Goal: Task Accomplishment & Management: Use online tool/utility

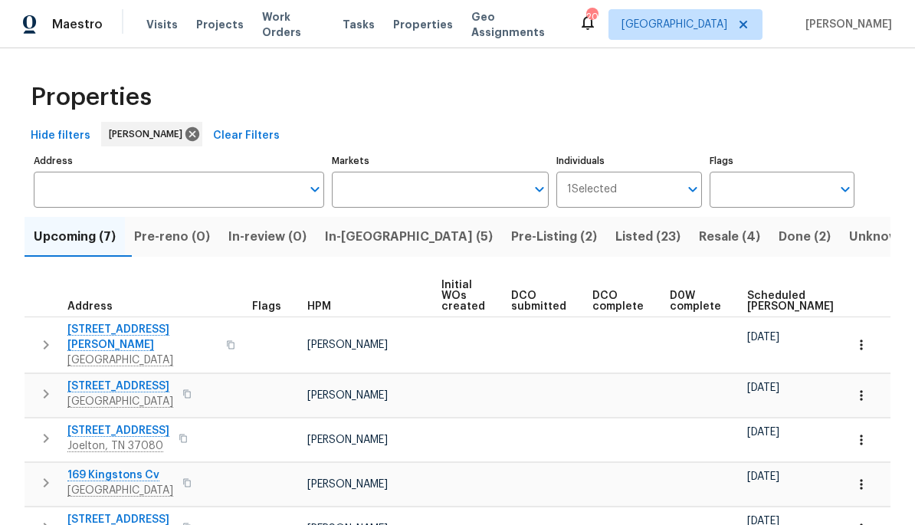
click at [615, 240] on span "Listed (23)" at bounding box center [647, 236] width 65 height 21
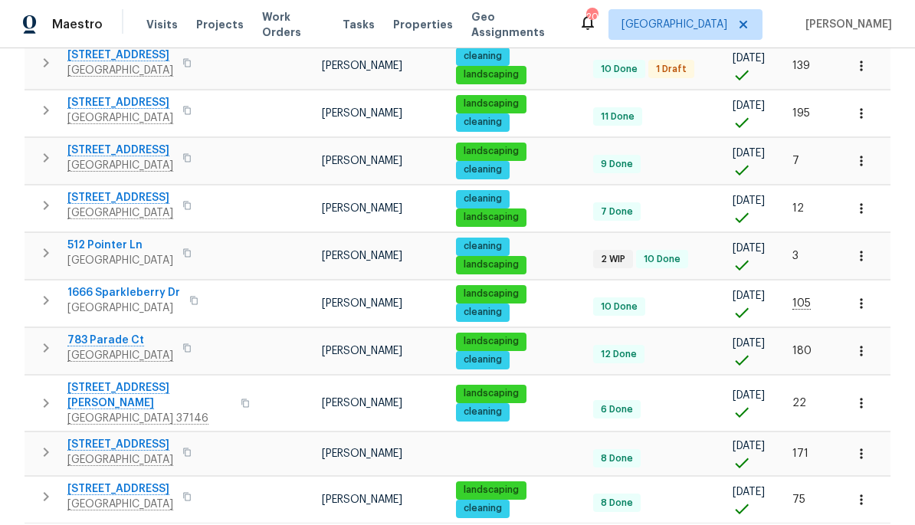
scroll to position [930, 0]
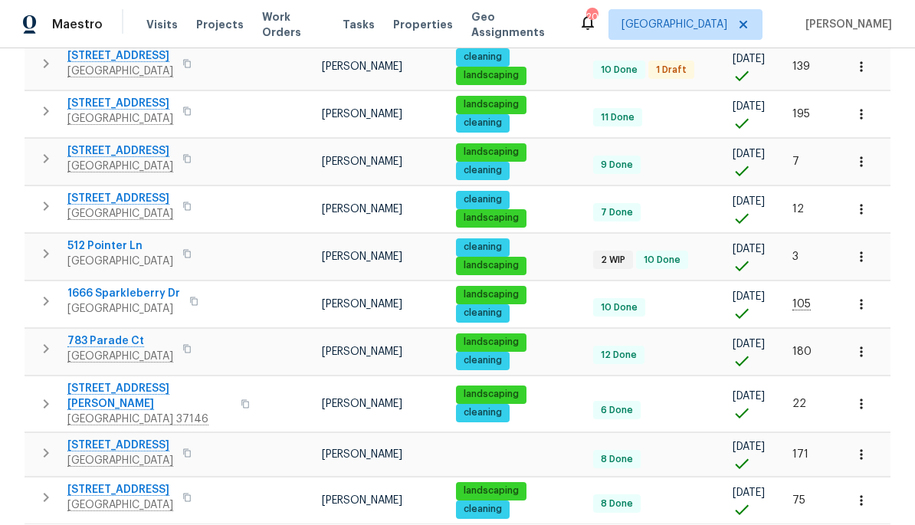
click at [123, 333] on span "783 Parade Ct" at bounding box center [120, 340] width 106 height 15
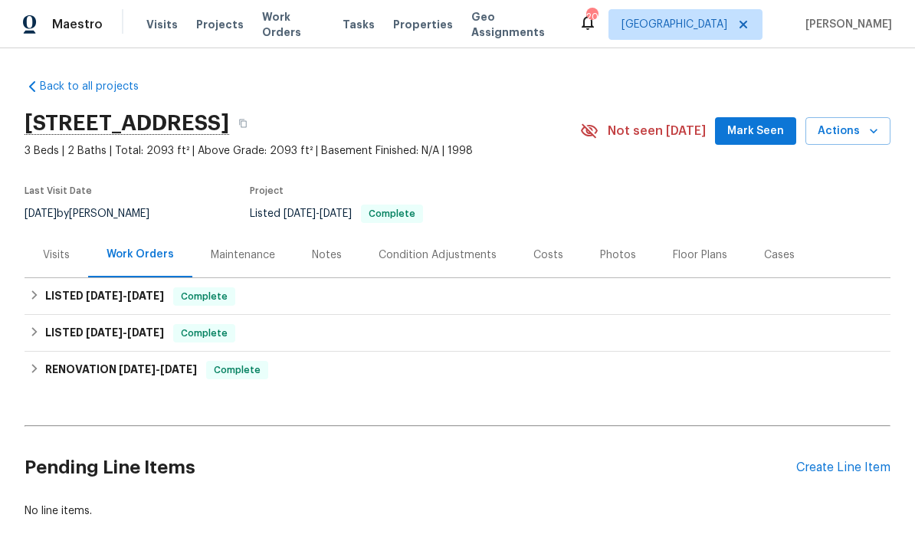
click at [541, 256] on div "Costs" at bounding box center [548, 254] width 30 height 15
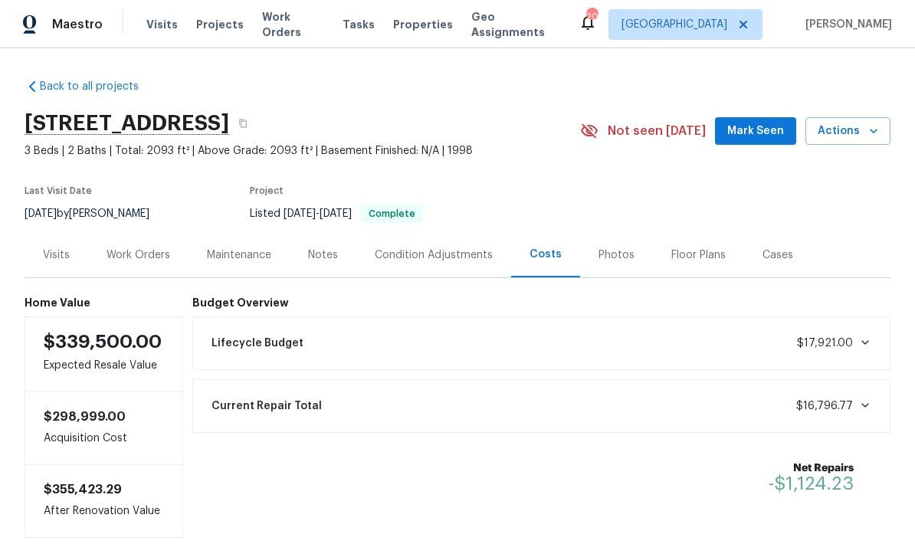
click at [611, 272] on div "Photos" at bounding box center [616, 254] width 73 height 45
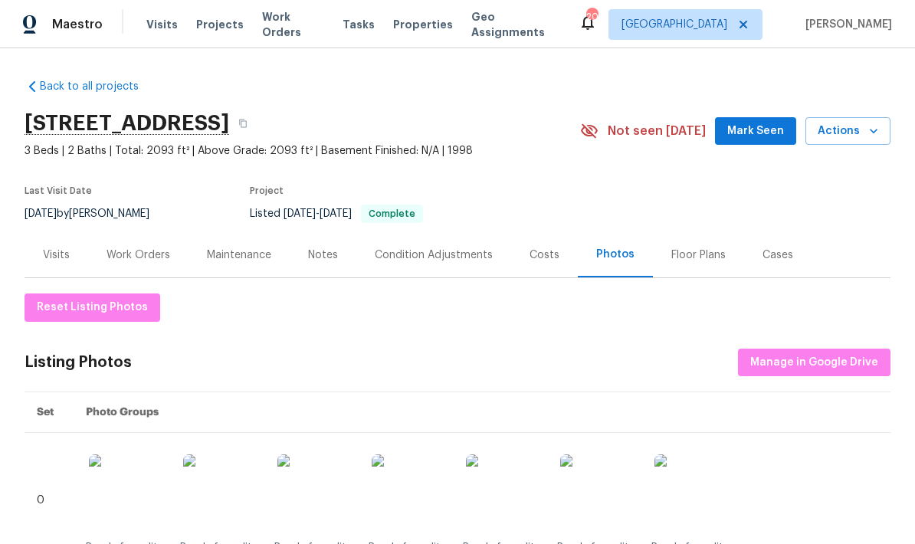
click at [150, 256] on div "Work Orders" at bounding box center [138, 254] width 64 height 15
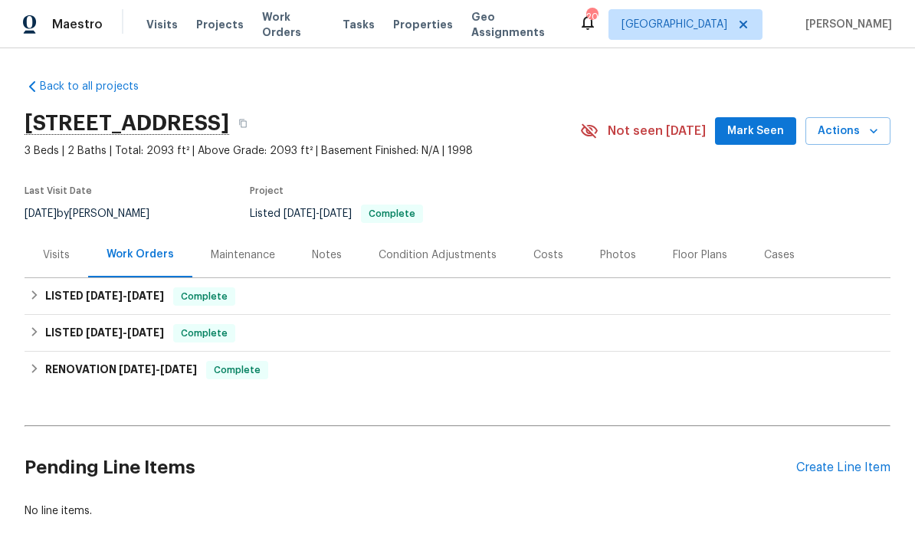
click at [859, 463] on div "Create Line Item" at bounding box center [843, 467] width 94 height 15
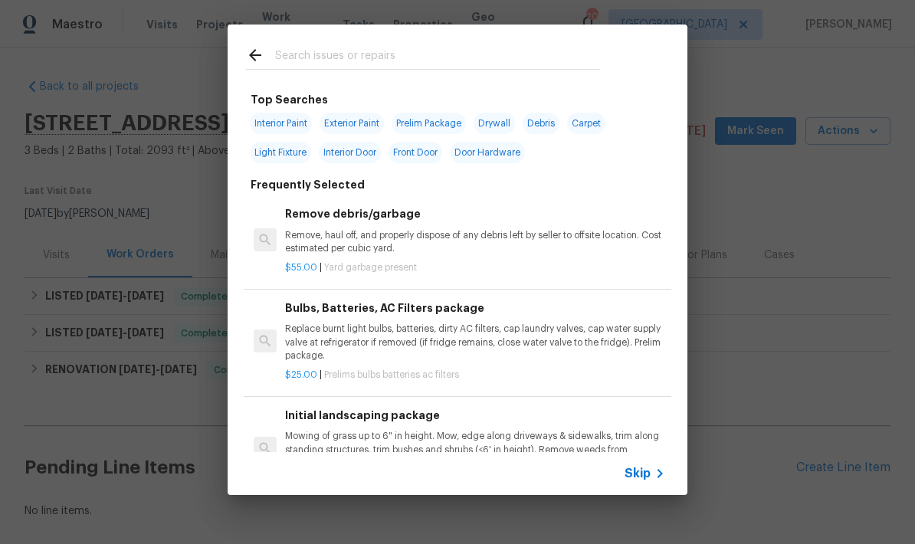
click at [562, 57] on input "text" at bounding box center [437, 57] width 325 height 23
type input "Pool"
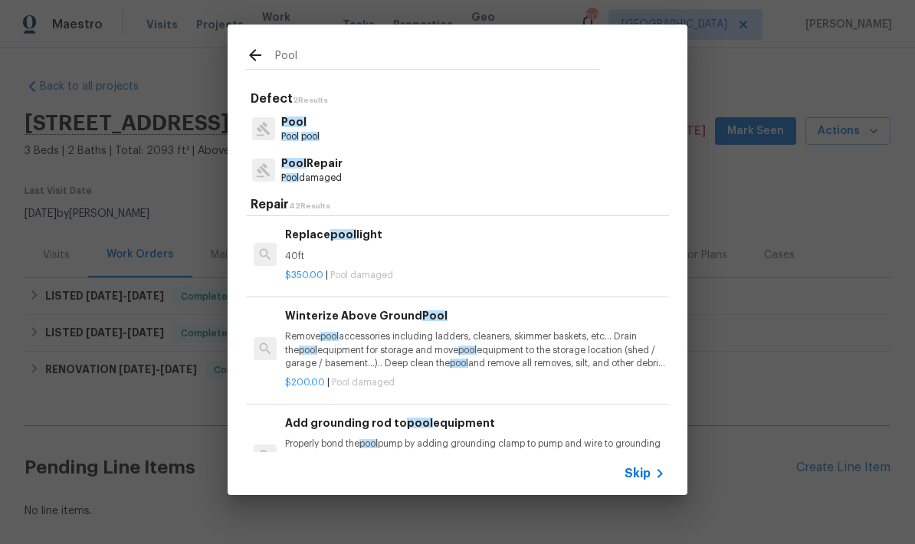
scroll to position [674, 0]
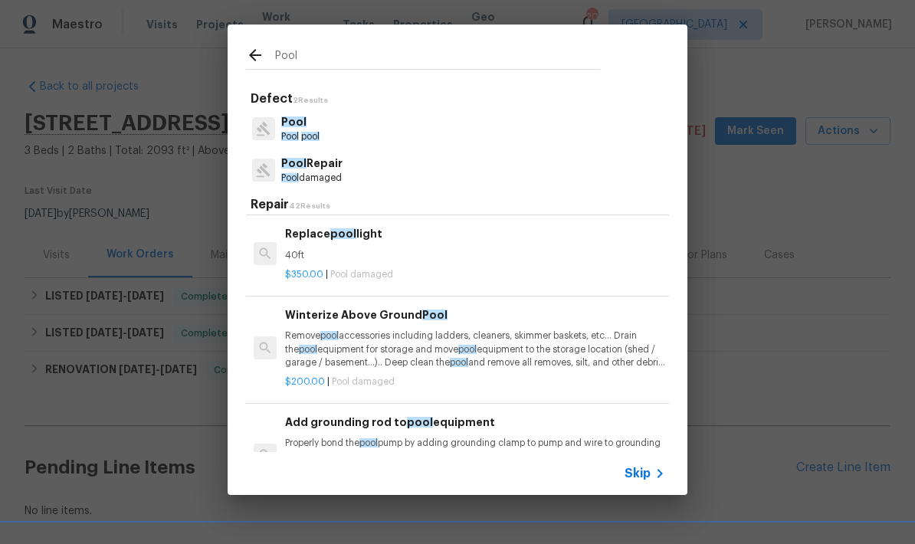
click at [527, 343] on p "Remove pool accessories including ladders, cleaners, skimmer baskets, etc… Drai…" at bounding box center [475, 348] width 380 height 39
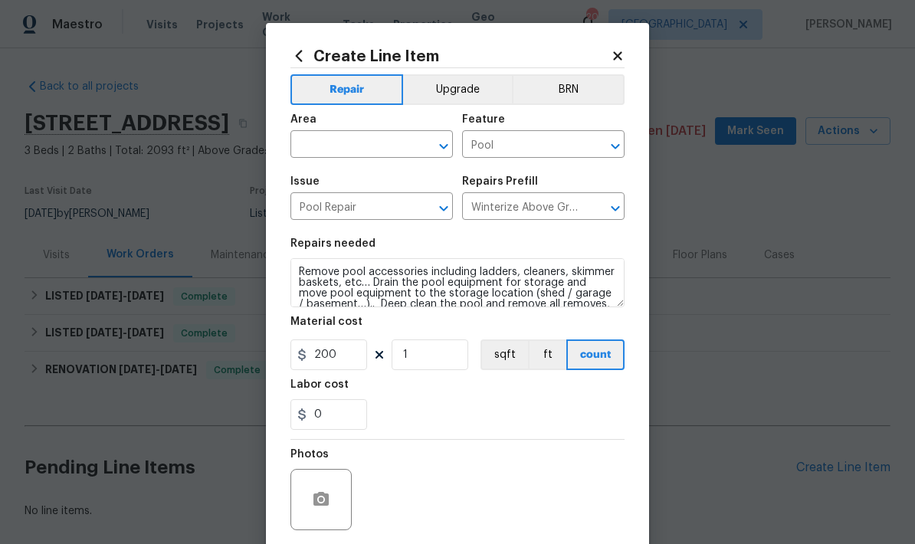
click at [364, 158] on input "text" at bounding box center [349, 146] width 119 height 24
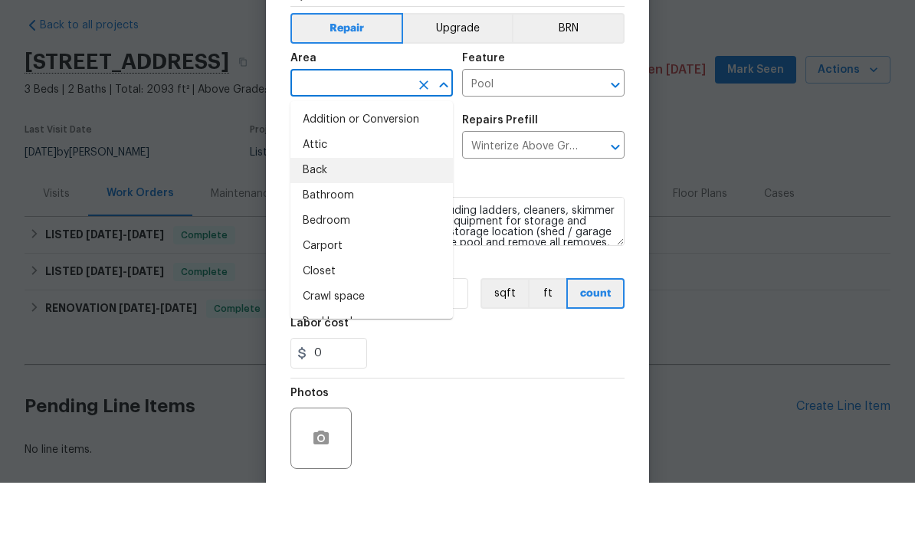
click at [360, 219] on li "Back" at bounding box center [371, 231] width 162 height 25
type input "Back"
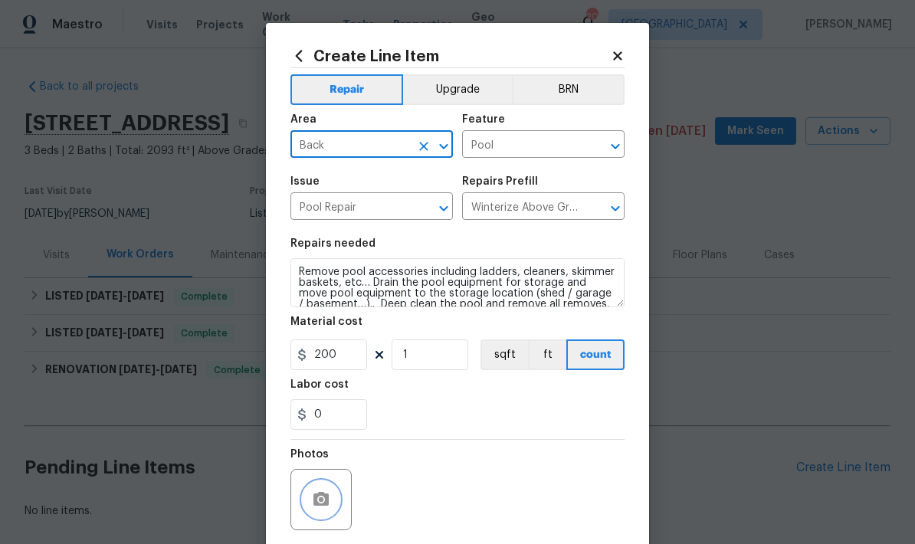
click at [330, 489] on button "button" at bounding box center [321, 499] width 37 height 37
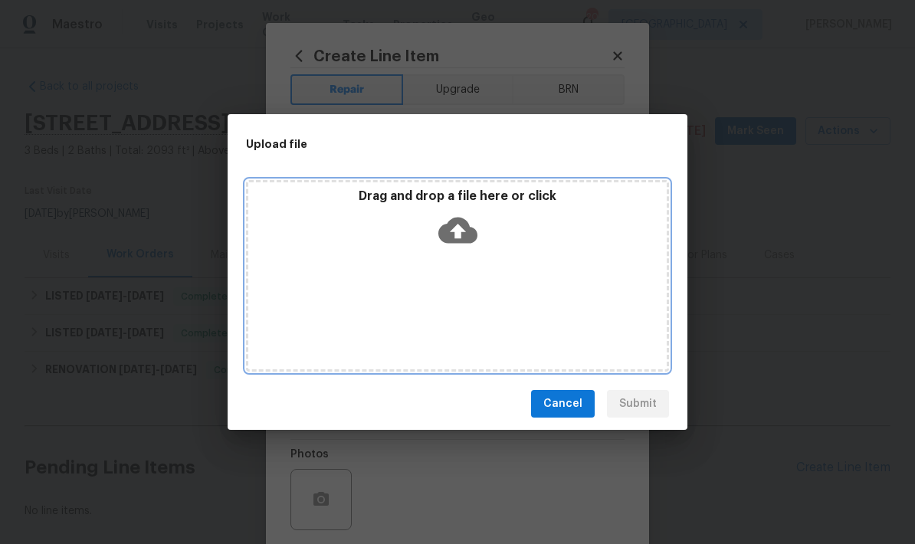
click at [493, 267] on div "Drag and drop a file here or click" at bounding box center [457, 276] width 423 height 192
